Goal: Task Accomplishment & Management: Manage account settings

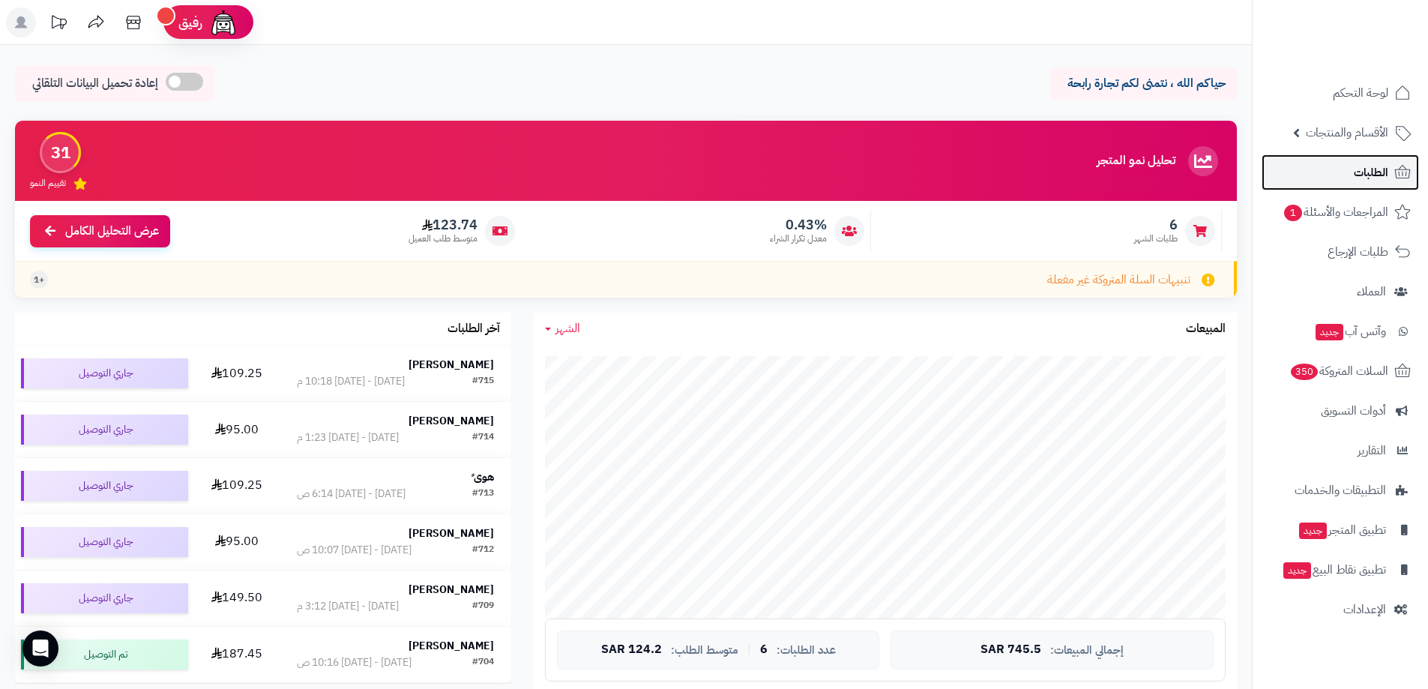
click at [1384, 154] on link "الطلبات" at bounding box center [1339, 172] width 157 height 36
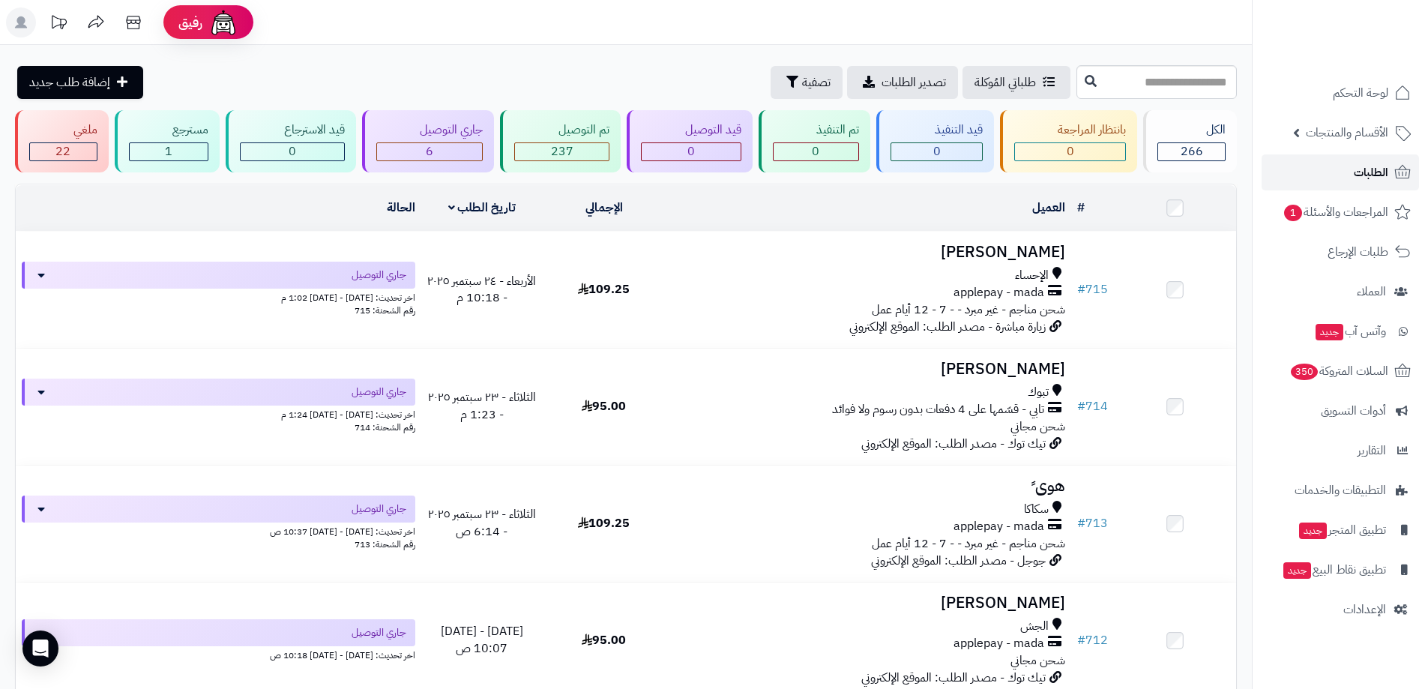
click at [1343, 181] on link "الطلبات" at bounding box center [1339, 172] width 157 height 36
click at [1359, 176] on span "الطلبات" at bounding box center [1370, 172] width 34 height 21
